Goal: Transaction & Acquisition: Subscribe to service/newsletter

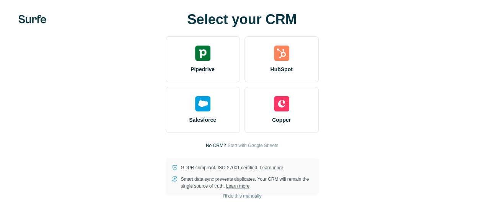
scroll to position [3, 0]
click at [217, 198] on button "I’ll do this manually" at bounding box center [241, 195] width 49 height 11
click at [223, 197] on span "I’ll do this manually" at bounding box center [242, 195] width 39 height 7
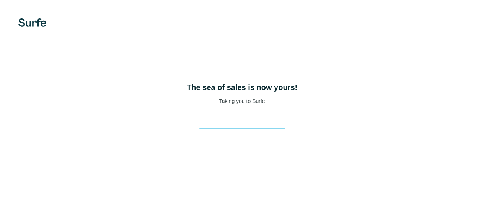
click at [120, 197] on div "The sea of sales is now yours! Taking you to Surfe" at bounding box center [242, 105] width 484 height 211
drag, startPoint x: 63, startPoint y: 112, endPoint x: 159, endPoint y: 117, distance: 95.8
click at [159, 105] on div "The sea of sales is now yours! Taking you to Surfe" at bounding box center [241, 93] width 453 height 23
click at [187, 93] on h4 "The sea of sales is now yours!" at bounding box center [242, 87] width 111 height 11
drag, startPoint x: 146, startPoint y: 120, endPoint x: 102, endPoint y: 126, distance: 44.8
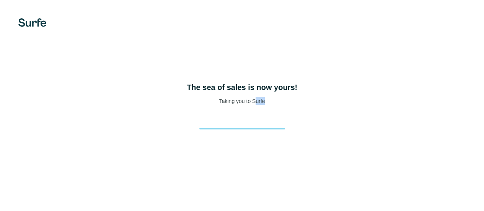
click at [102, 105] on div "The sea of sales is now yours! Taking you to Surfe" at bounding box center [241, 93] width 453 height 23
click at [219, 105] on p "Taking you to Surfe" at bounding box center [242, 101] width 46 height 8
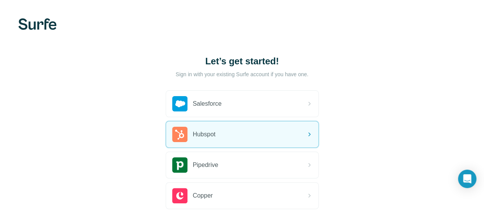
scroll to position [72, 0]
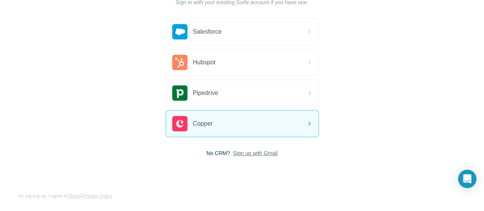
click at [233, 153] on span "Sign up with Gmail" at bounding box center [255, 153] width 45 height 8
click at [166, 170] on button "Sign up with Google" at bounding box center [242, 171] width 153 height 15
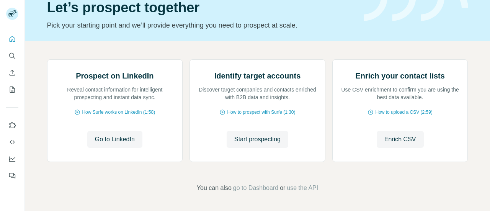
scroll to position [111, 0]
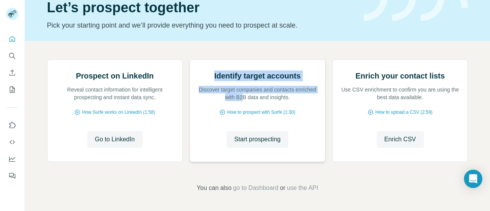
drag, startPoint x: 206, startPoint y: 79, endPoint x: 251, endPoint y: 101, distance: 50.5
click at [251, 101] on div "Identify target accounts Discover target companies and contacts enriched with B…" at bounding box center [257, 85] width 120 height 31
click at [251, 101] on p "Discover target companies and contacts enriched with B2B data and insights." at bounding box center [257, 93] width 120 height 15
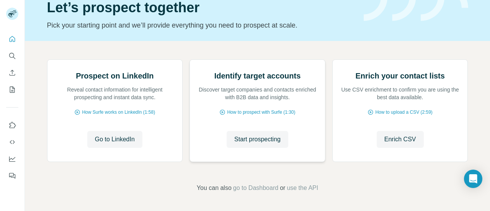
scroll to position [68, 0]
click at [117, 144] on span "Go to LinkedIn" at bounding box center [115, 139] width 40 height 9
